Goal: Navigation & Orientation: Understand site structure

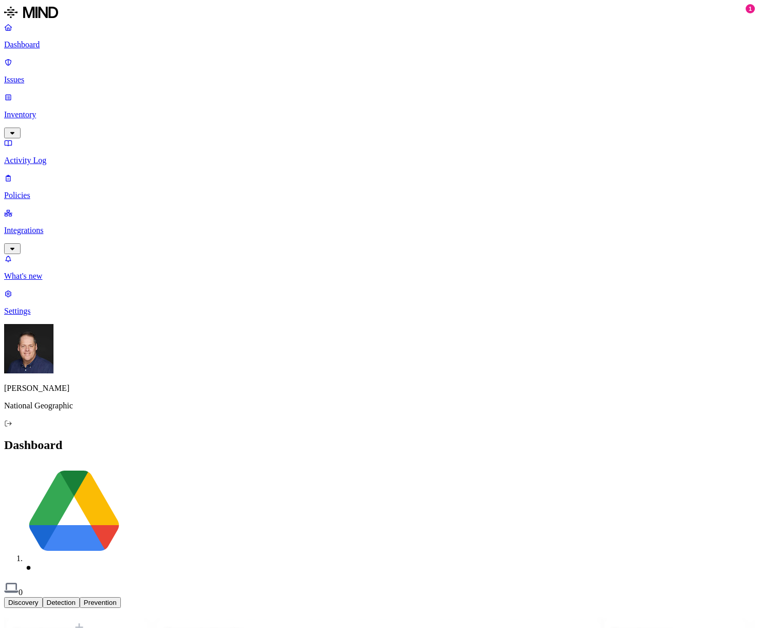
click at [38, 110] on p "Inventory" at bounding box center [379, 114] width 751 height 9
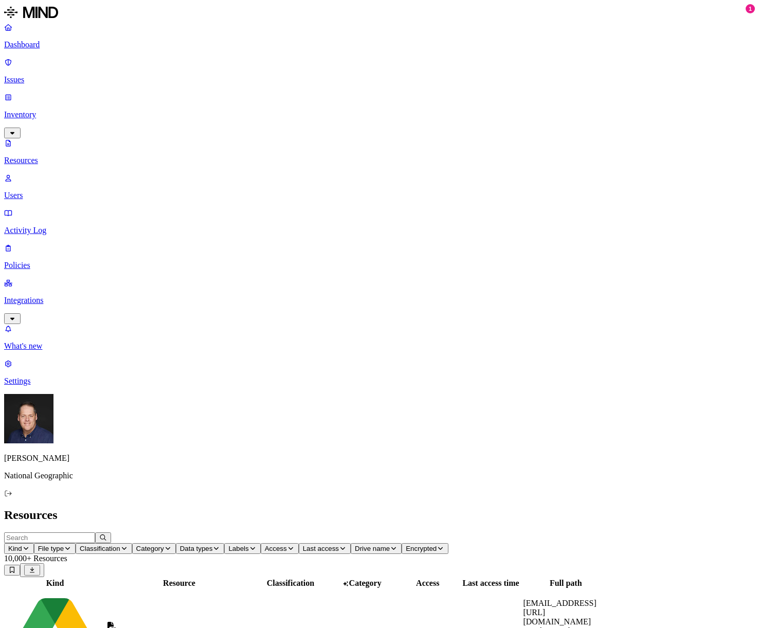
click at [59, 191] on p "Users" at bounding box center [379, 195] width 751 height 9
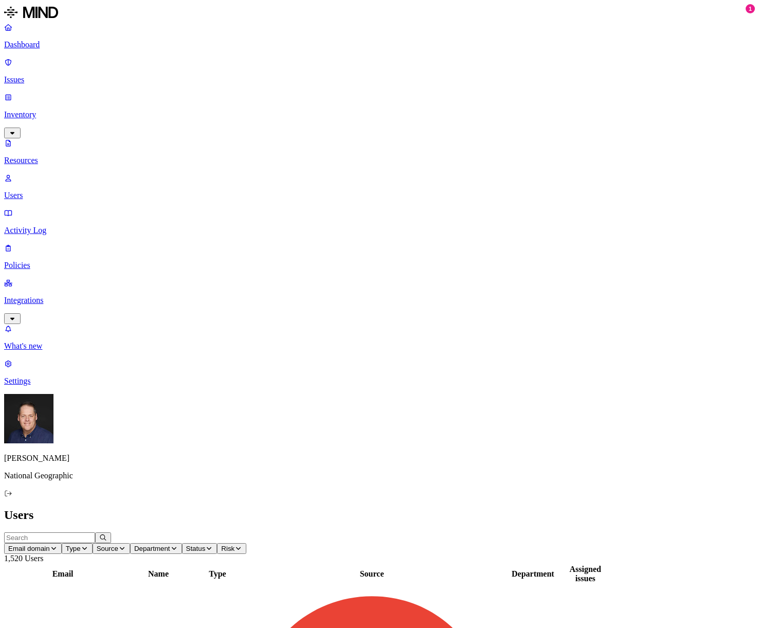
click at [60, 226] on p "Activity Log" at bounding box center [379, 230] width 751 height 9
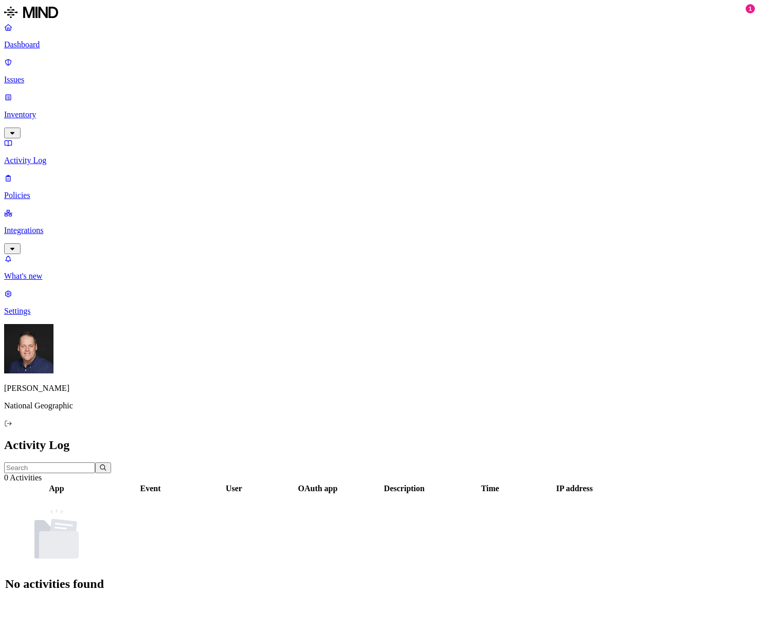
click at [59, 226] on p "Integrations" at bounding box center [379, 230] width 751 height 9
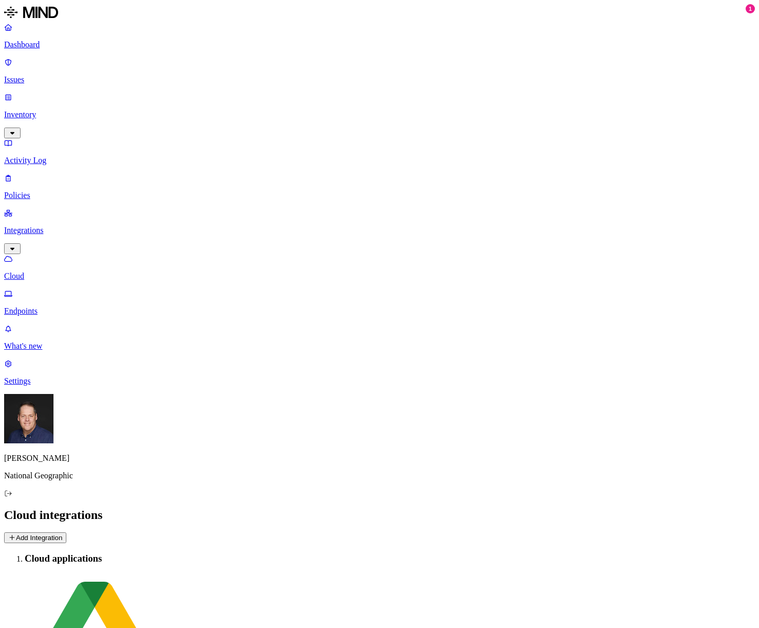
click at [54, 41] on p "Dashboard" at bounding box center [379, 44] width 751 height 9
